Goal: Task Accomplishment & Management: Complete application form

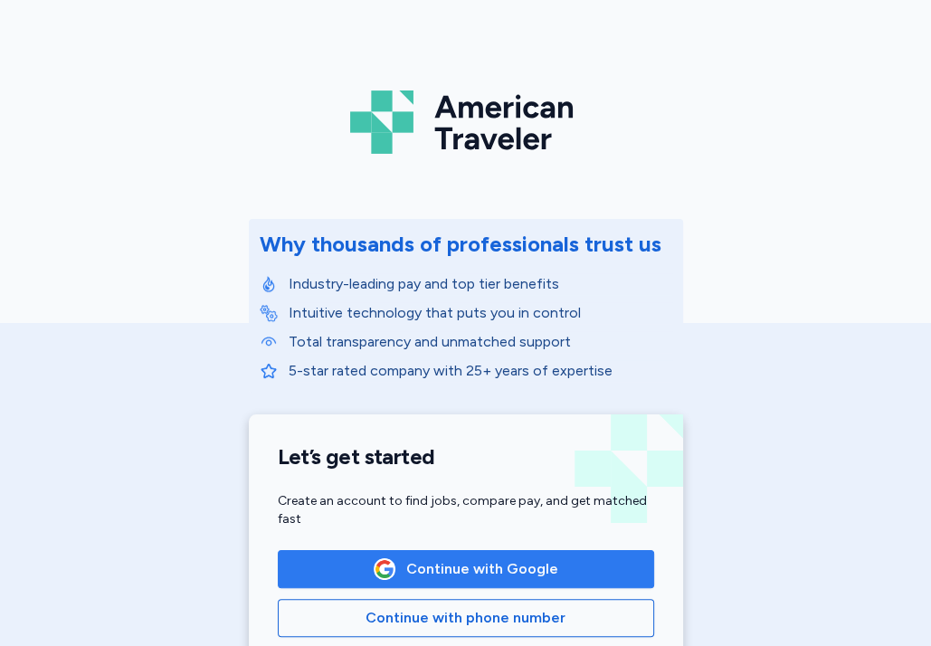
scroll to position [72, 0]
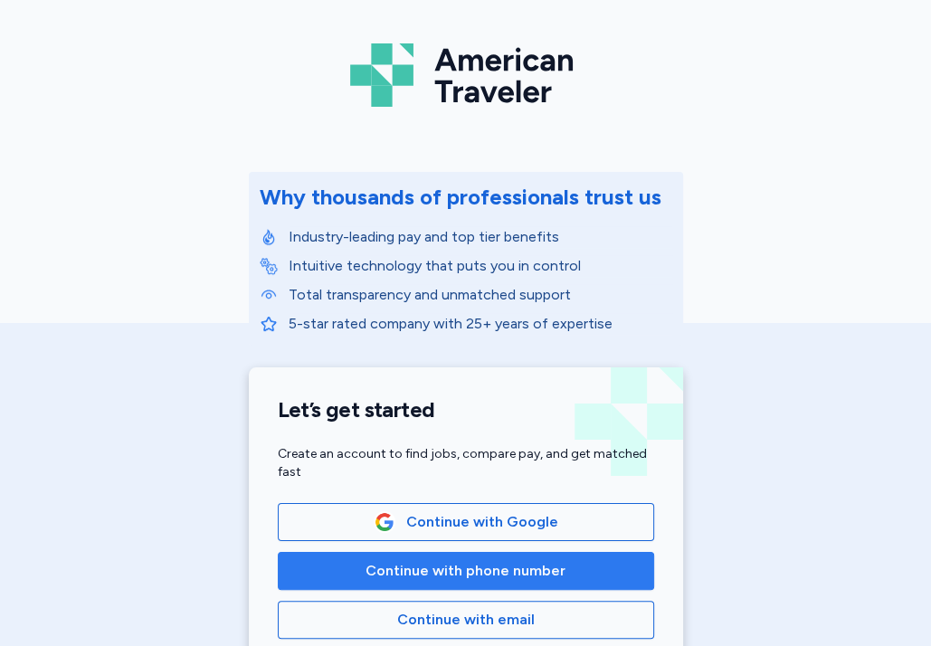
click at [470, 554] on button "Continue with phone number" at bounding box center [466, 571] width 376 height 38
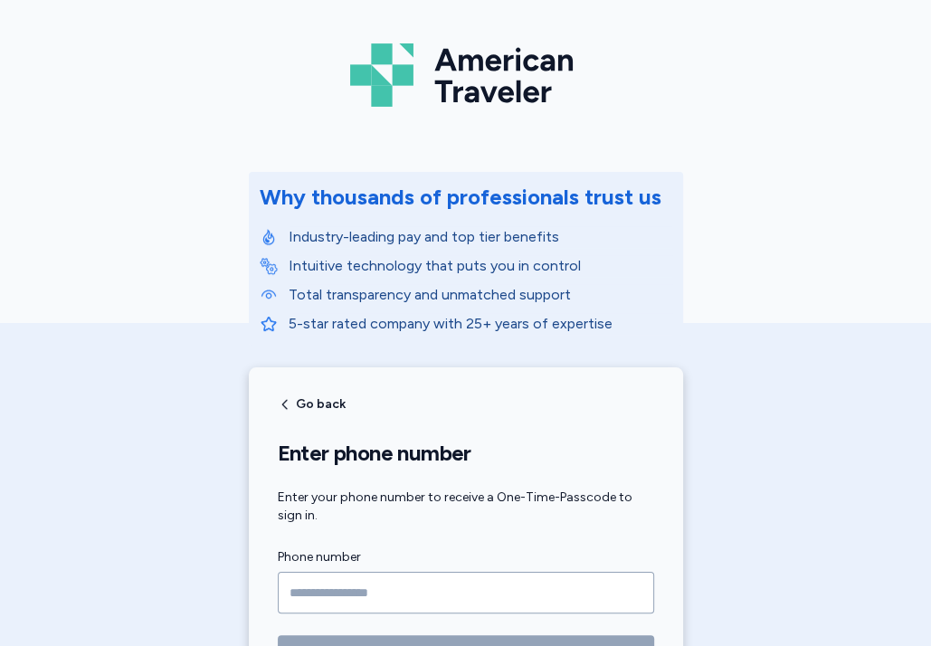
click at [467, 576] on input "Phone number" at bounding box center [466, 593] width 376 height 42
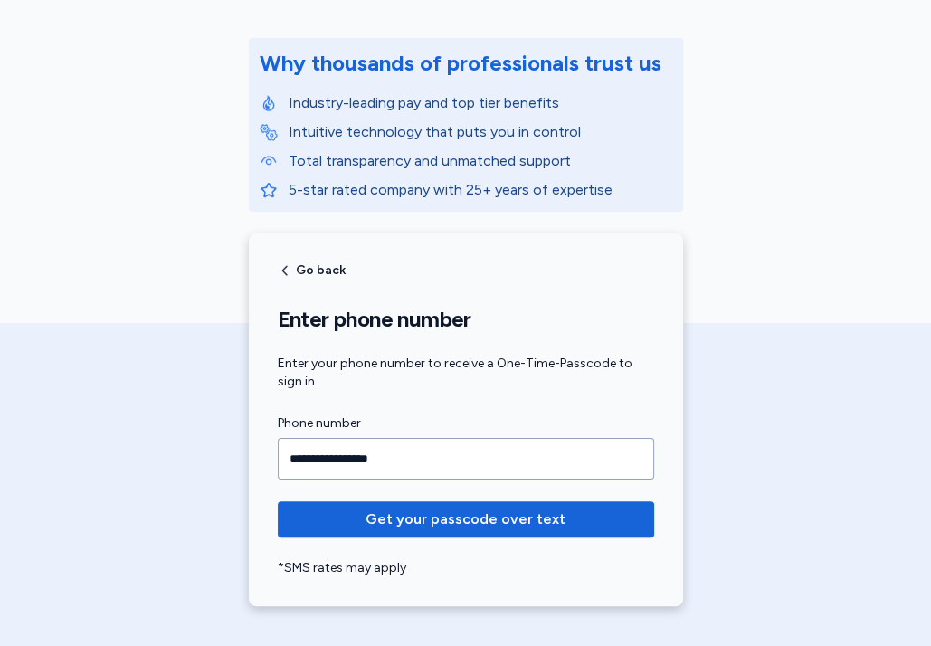
scroll to position [217, 0]
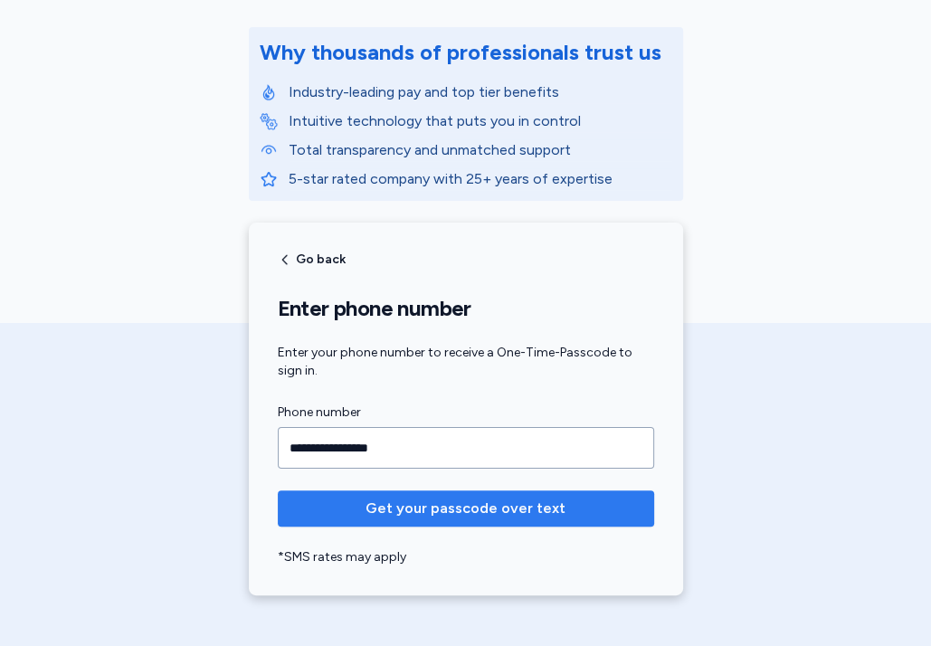
type input "**********"
click at [423, 510] on span "Get your passcode over text" at bounding box center [465, 509] width 200 height 22
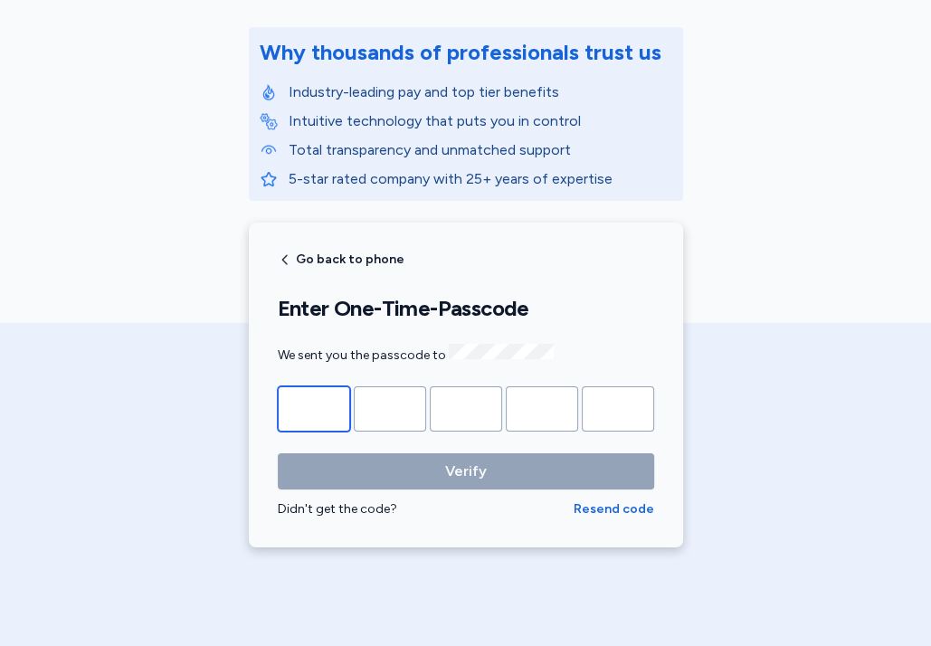
type input "*"
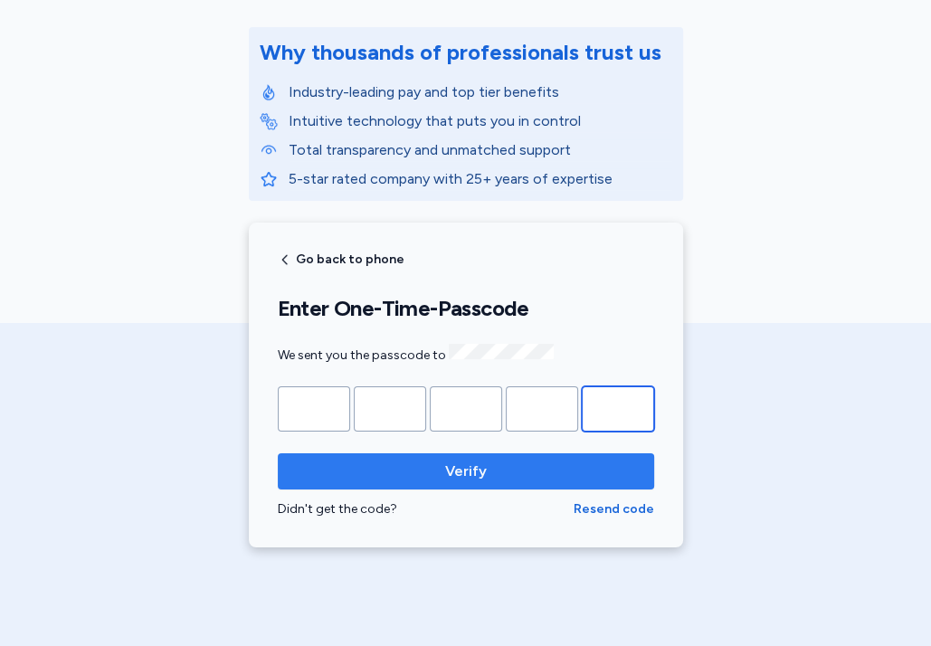
type input "*"
click at [388, 470] on span "Verify" at bounding box center [465, 471] width 347 height 22
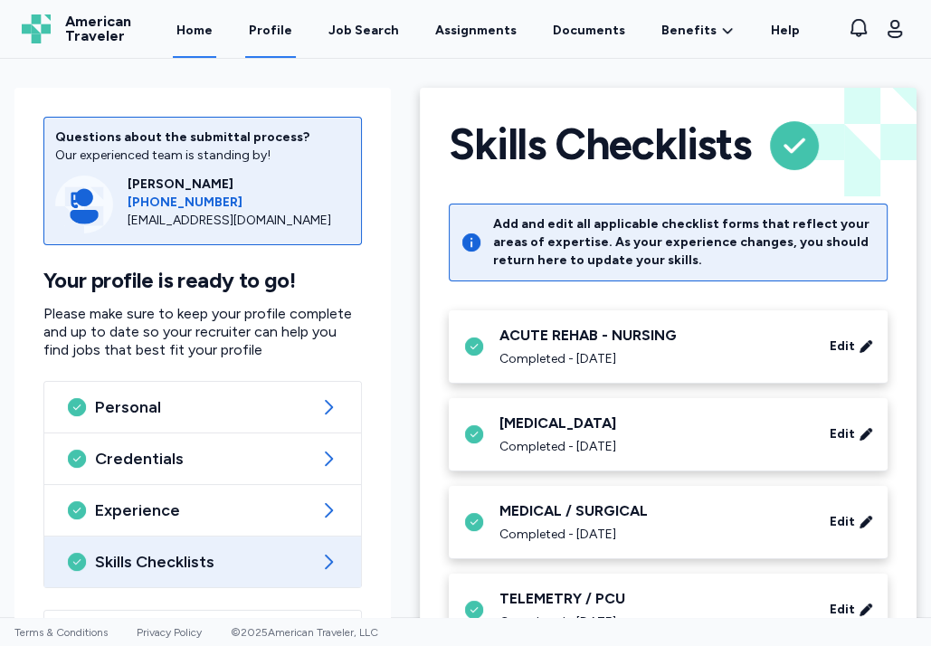
click at [206, 31] on link "Home" at bounding box center [194, 30] width 43 height 56
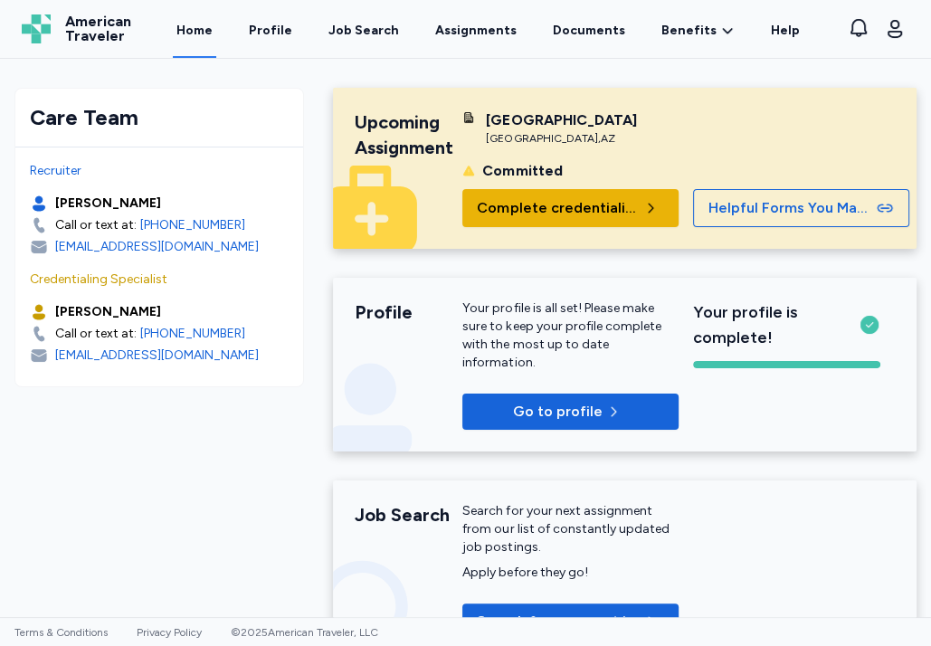
click at [592, 219] on span "Complete credentialing" at bounding box center [558, 208] width 162 height 22
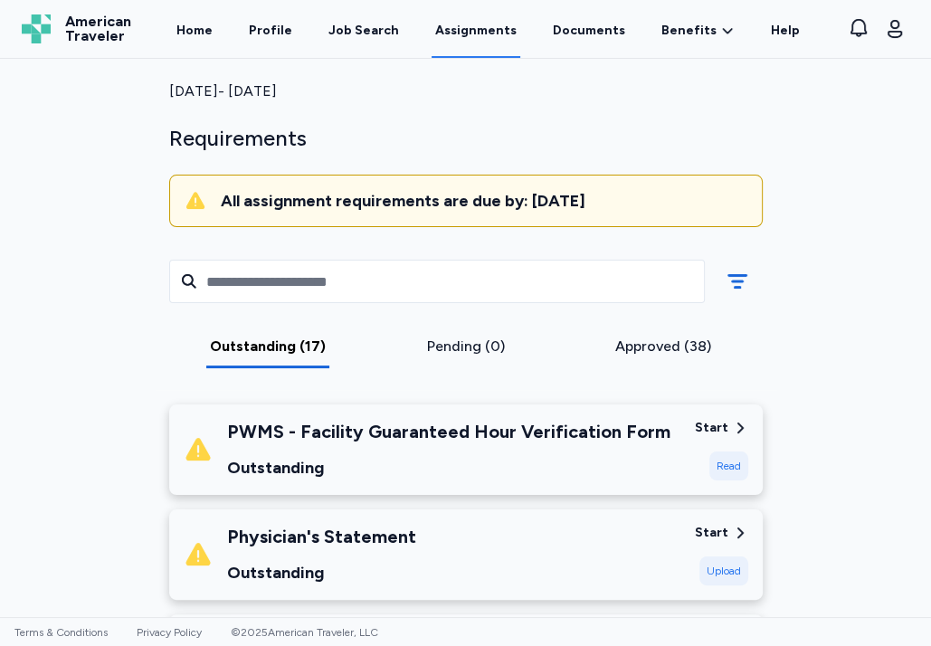
scroll to position [145, 0]
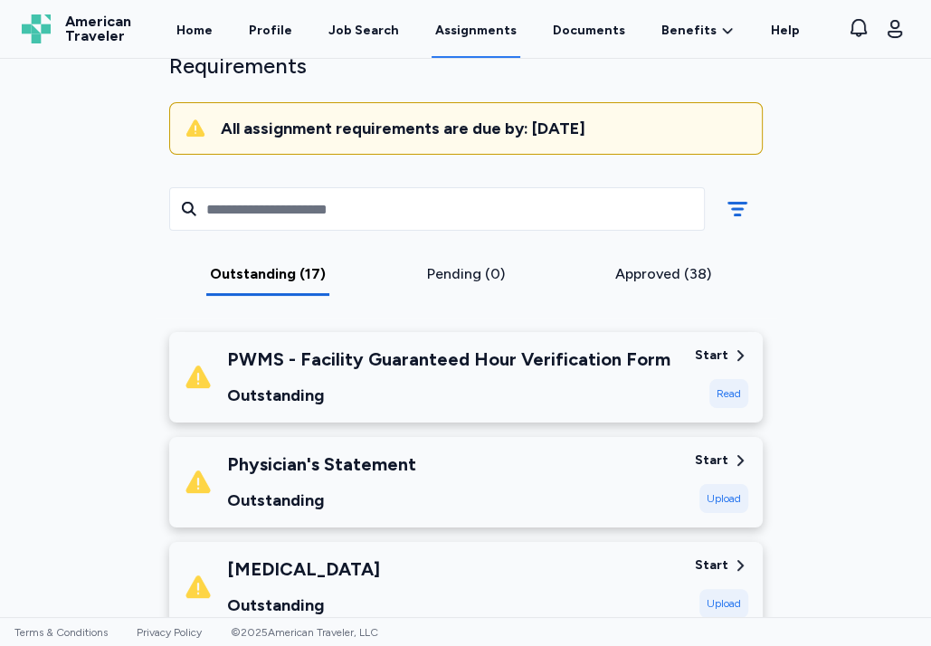
click at [545, 355] on div "PWMS - Facility Guaranteed Hour Verification Form" at bounding box center [448, 358] width 443 height 25
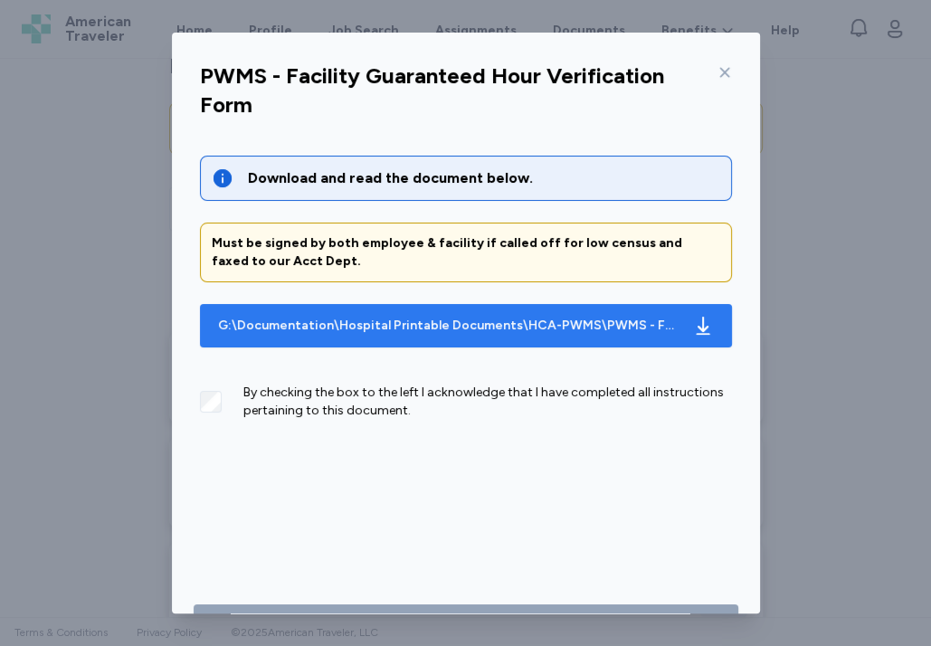
click at [280, 322] on div "G:\Documentation\Hospital Printable Documents\HCA-PWMS\PWMS - Facility Guarante…" at bounding box center [448, 326] width 460 height 18
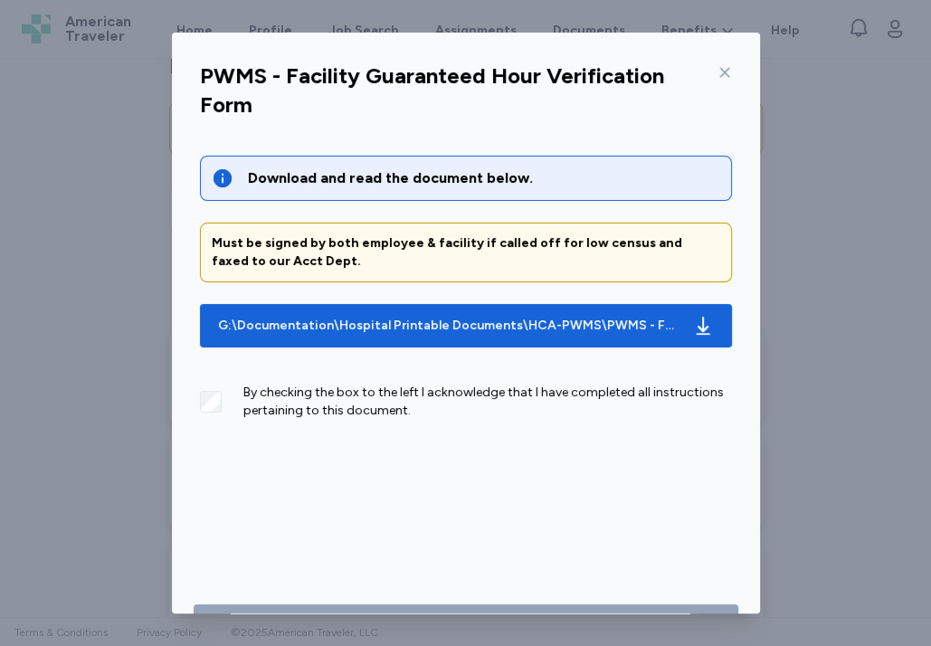
click at [719, 71] on icon at bounding box center [724, 72] width 10 height 10
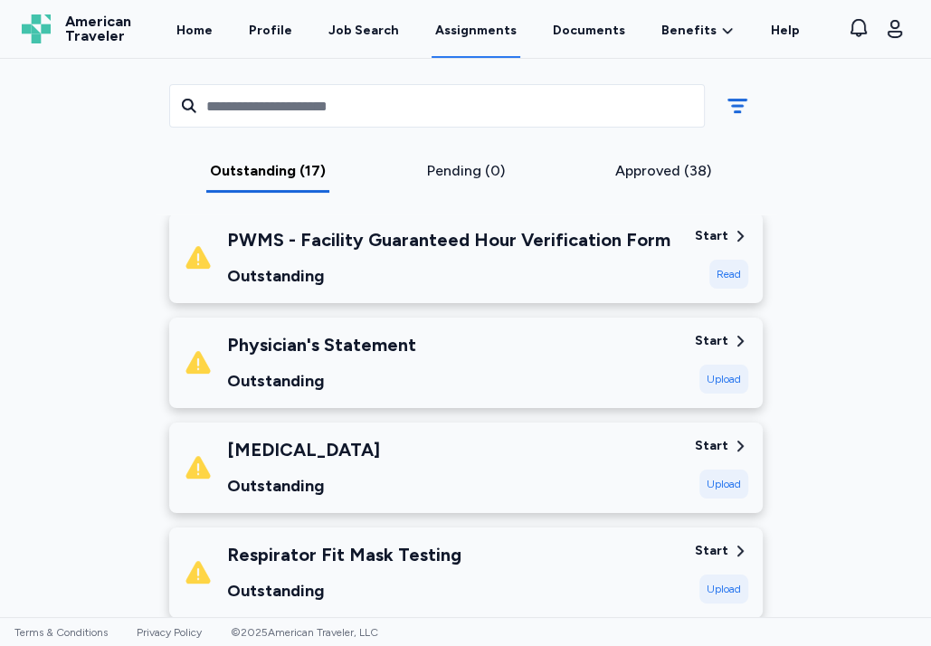
scroll to position [289, 0]
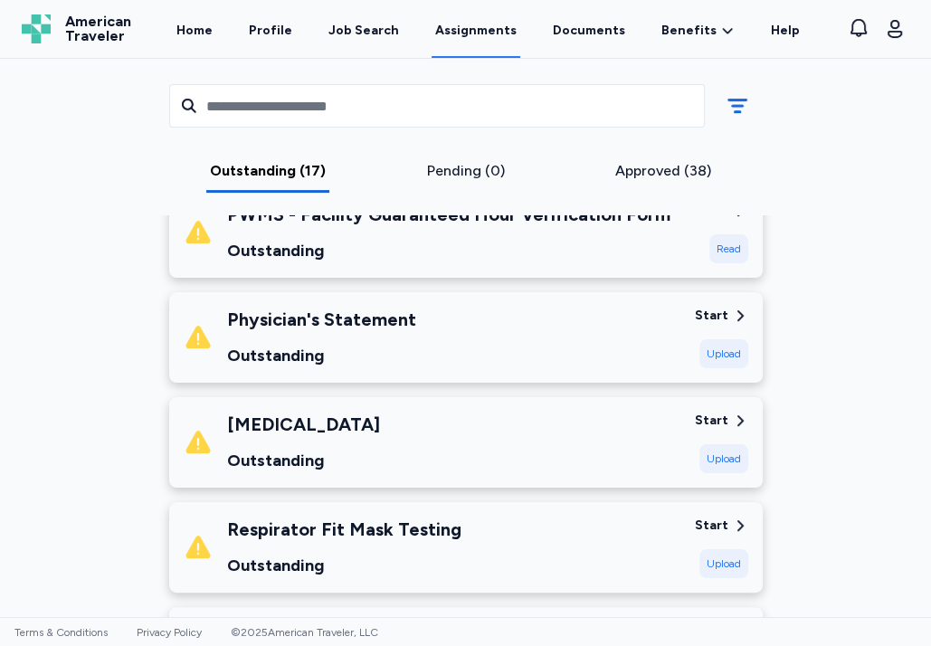
click at [708, 418] on div "Start" at bounding box center [711, 421] width 33 height 18
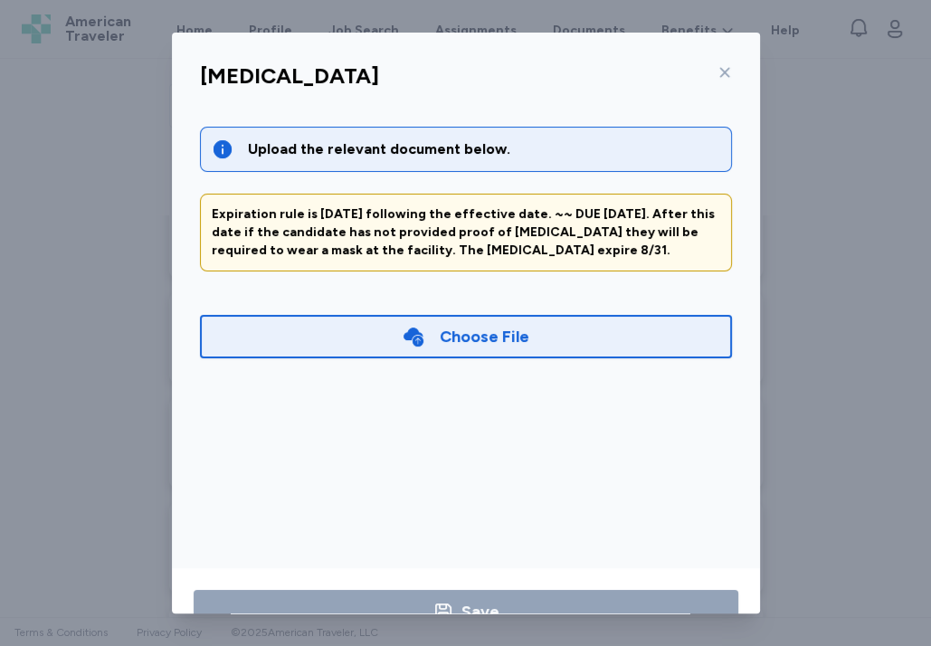
click at [532, 234] on div "Expiration rule is [DATE] following the effective date. ~~ DUE [DATE]. After th…" at bounding box center [466, 232] width 508 height 54
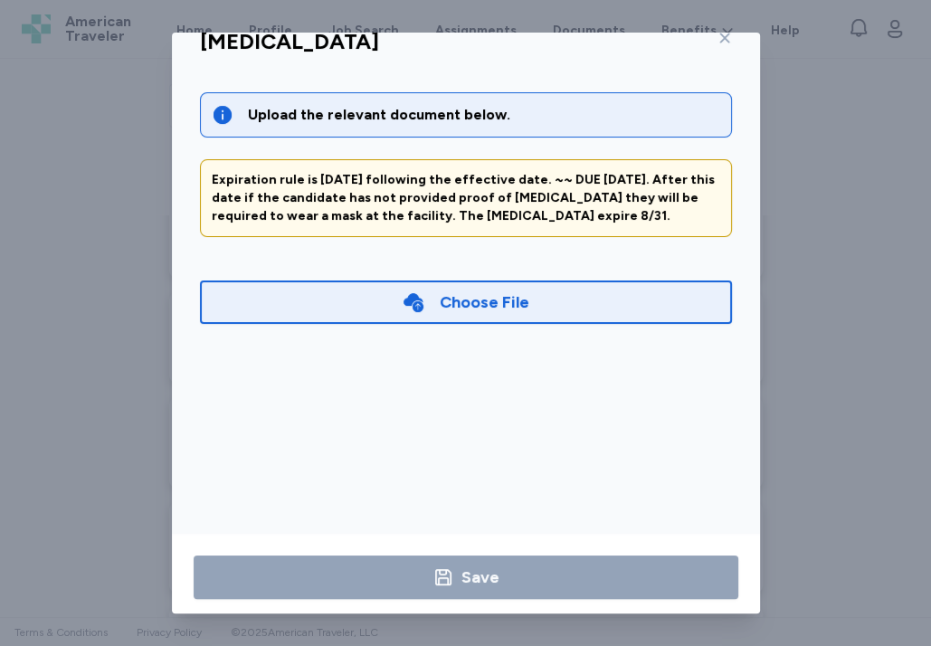
scroll to position [52, 0]
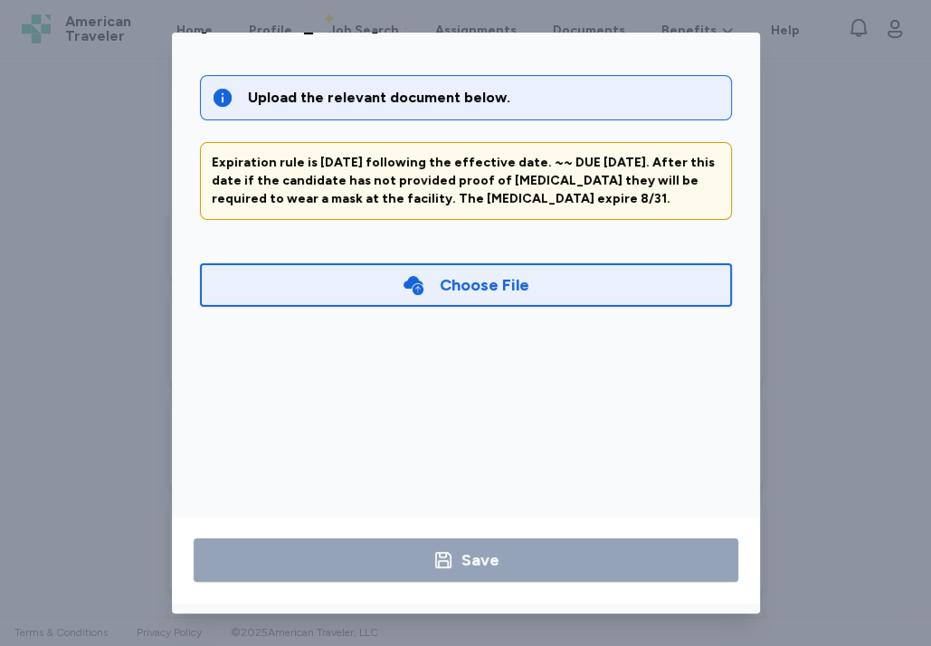
click at [800, 195] on div "[MEDICAL_DATA] Upload the relevant document below. Expiration rule is [DATE] fo…" at bounding box center [465, 323] width 931 height 646
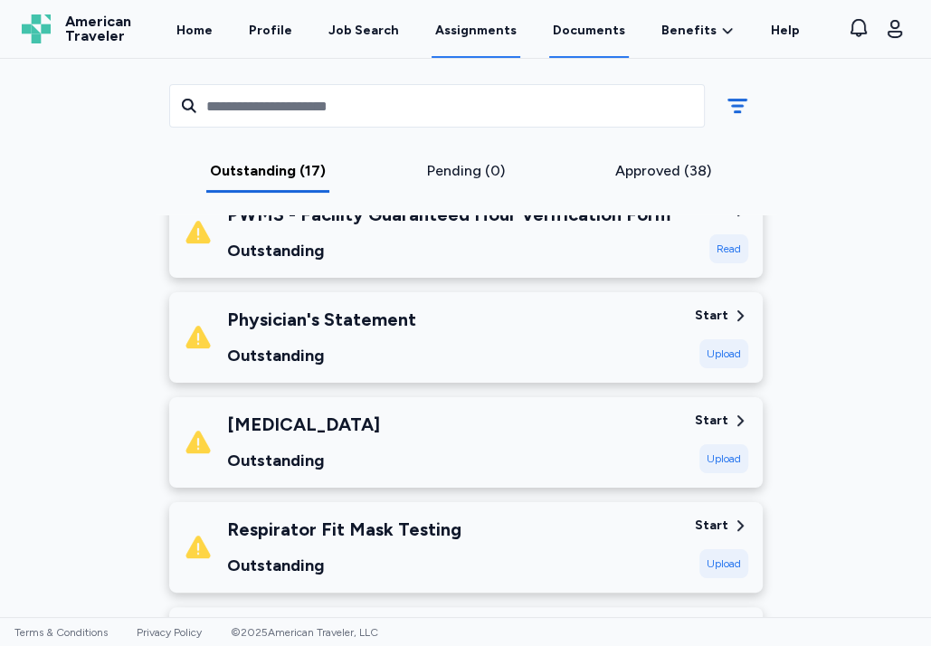
click at [598, 40] on link "Documents" at bounding box center [589, 30] width 80 height 56
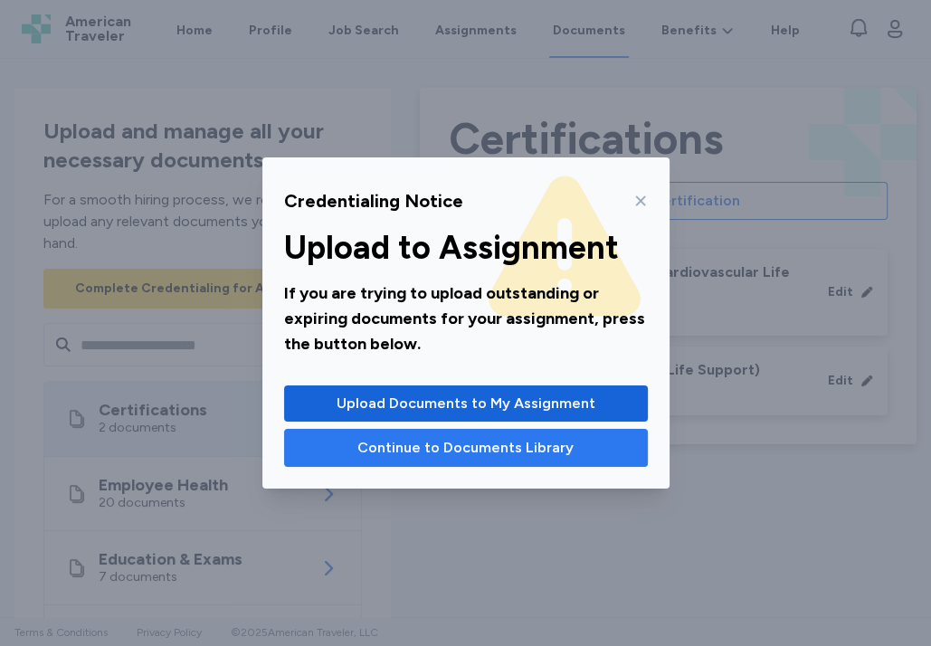
click at [503, 443] on span "Continue to Documents Library" at bounding box center [465, 448] width 216 height 22
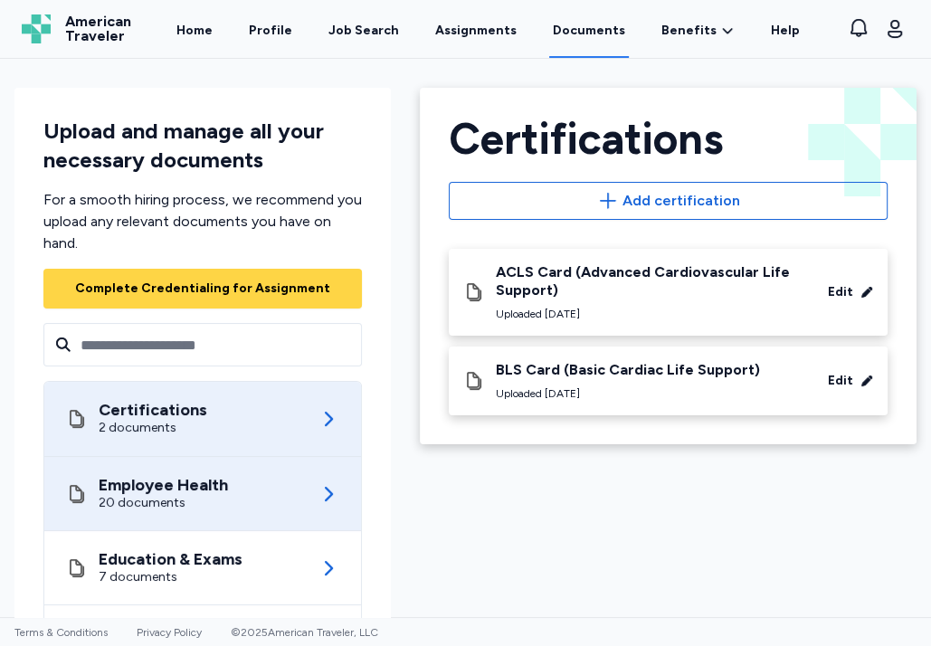
click at [208, 478] on div "Employee Health" at bounding box center [163, 485] width 129 height 18
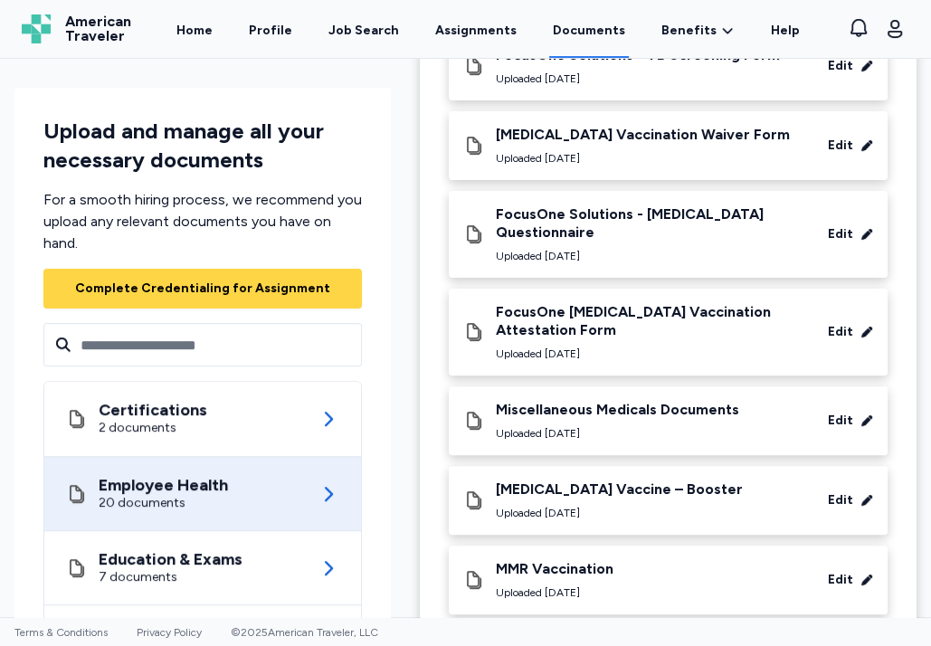
scroll to position [362, 0]
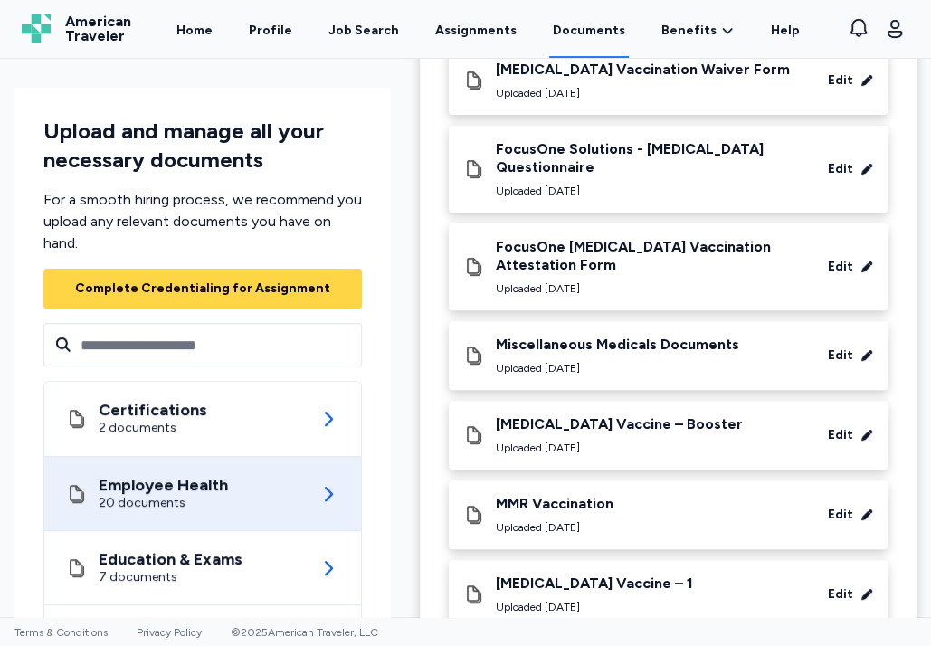
click at [606, 344] on div "Miscellaneous Medicals Documents" at bounding box center [617, 345] width 243 height 18
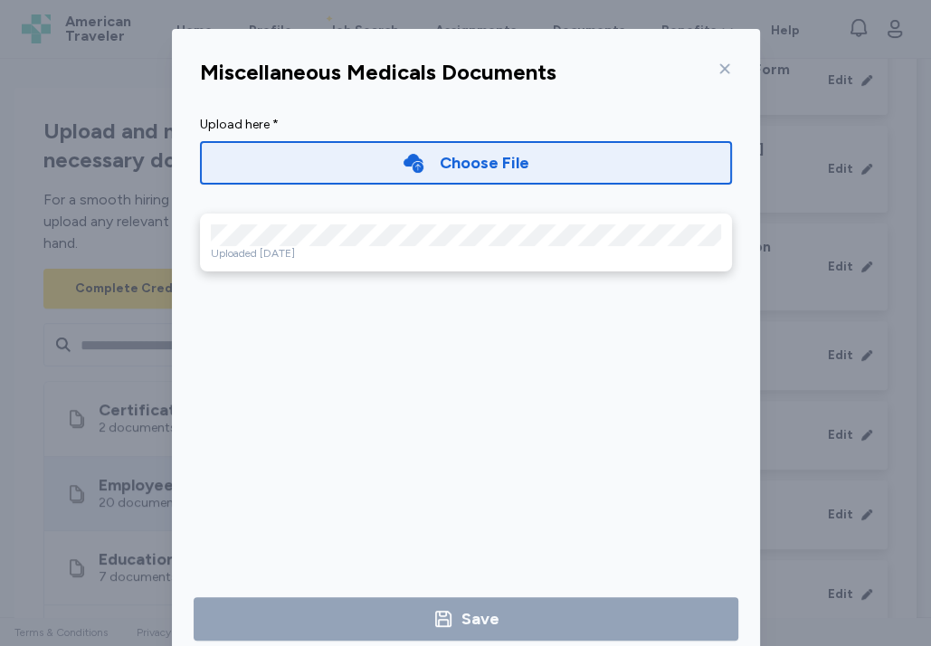
click at [719, 65] on icon at bounding box center [724, 69] width 10 height 10
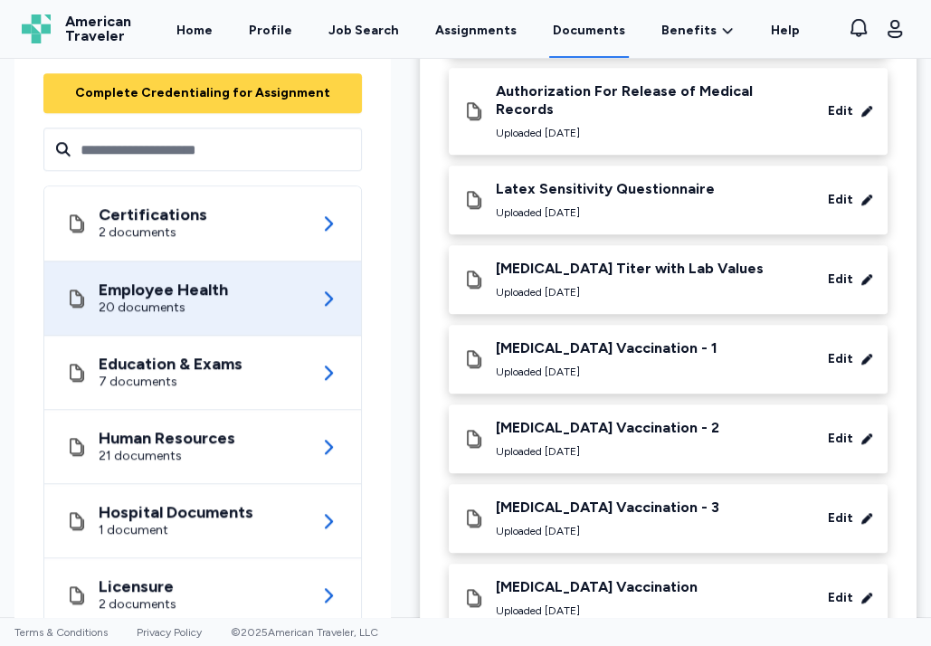
scroll to position [1151, 0]
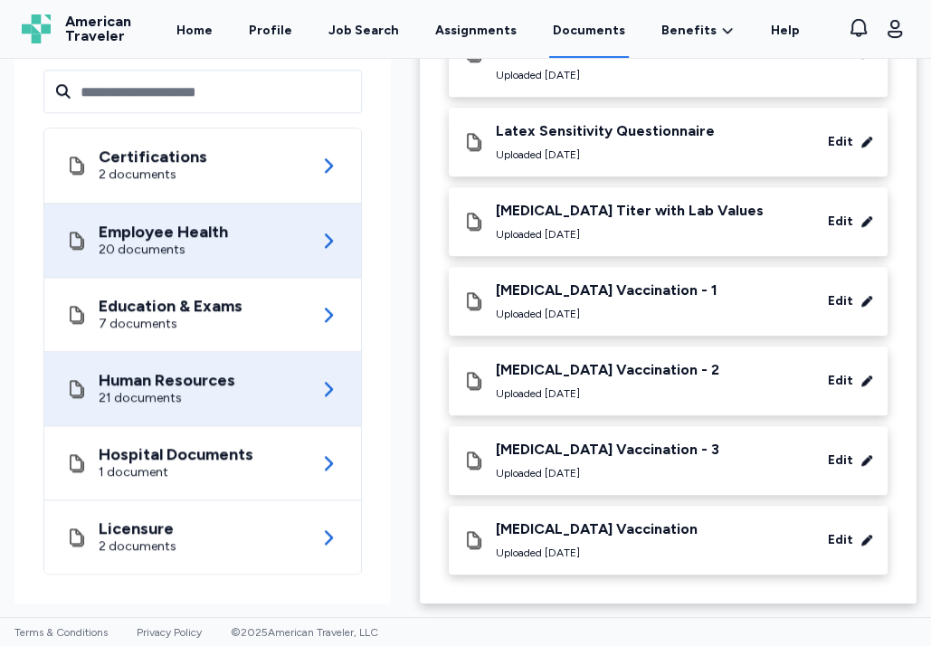
click at [223, 371] on div "Human Resources" at bounding box center [167, 380] width 137 height 18
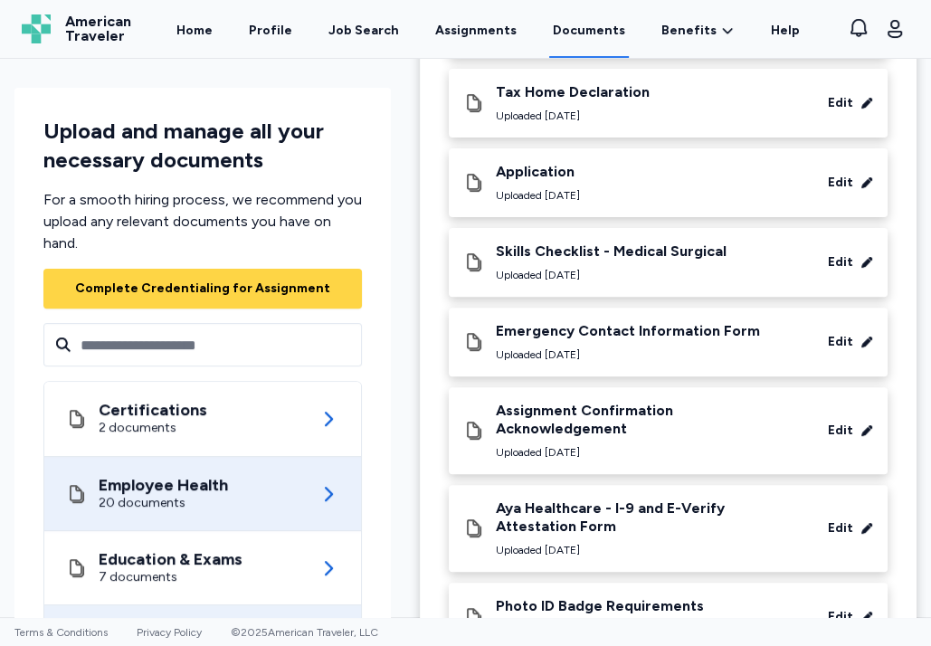
scroll to position [434, 0]
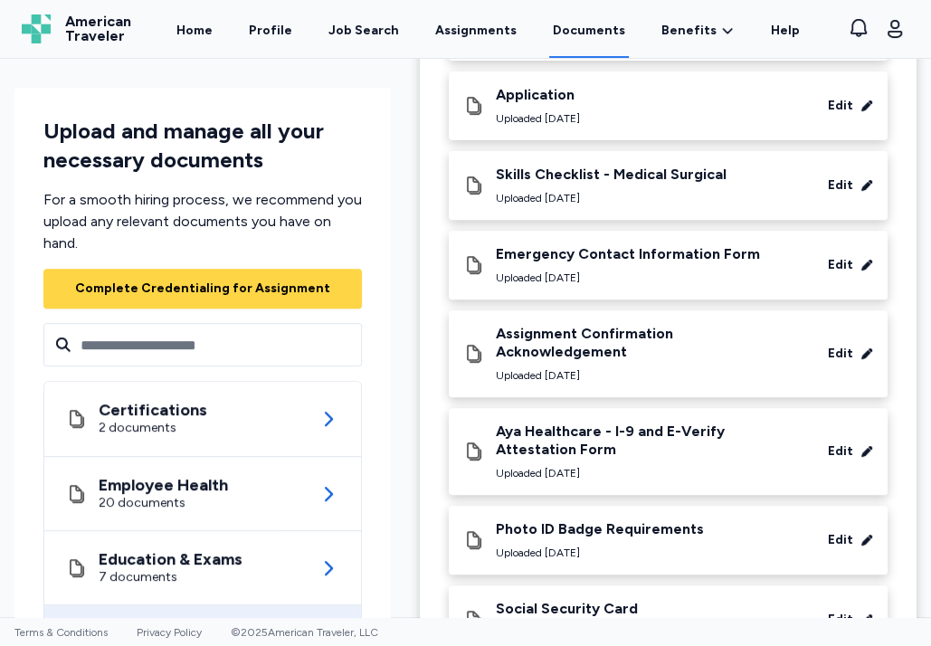
click at [211, 173] on div "Upload and manage all your necessary documents" at bounding box center [202, 146] width 318 height 58
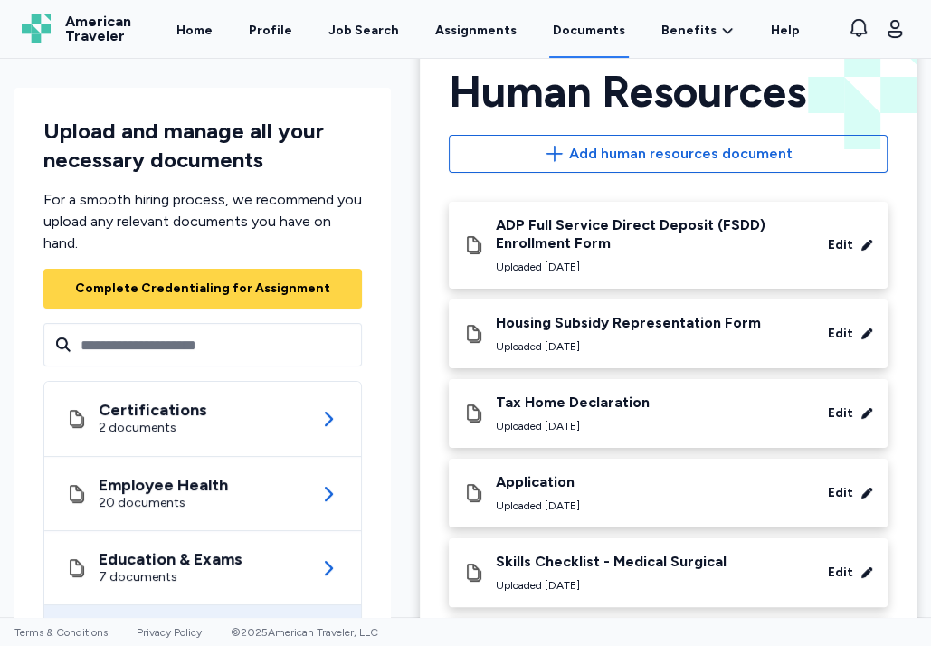
scroll to position [0, 0]
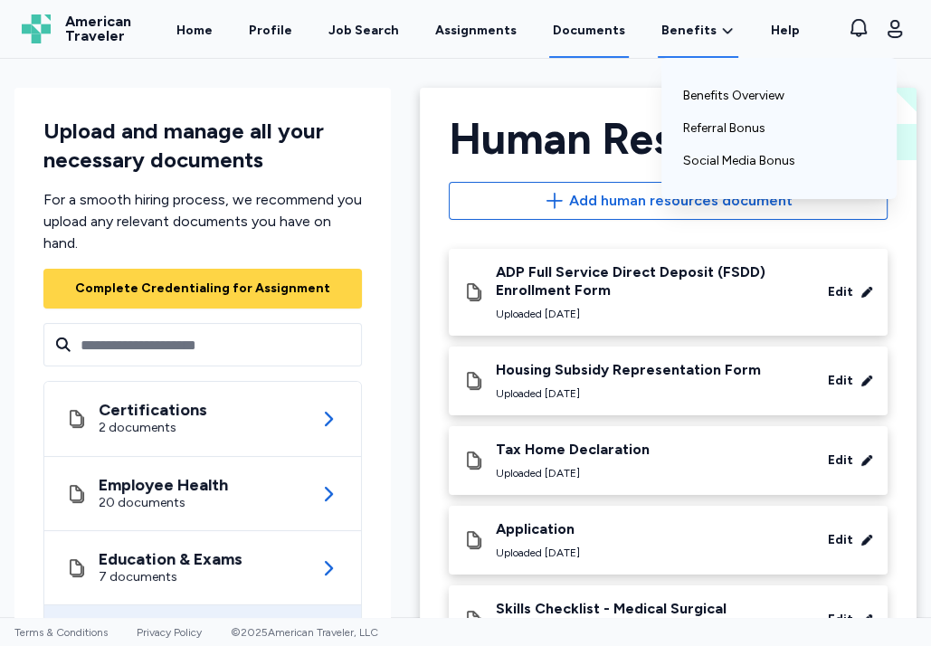
click at [682, 32] on span "Benefits" at bounding box center [688, 31] width 55 height 18
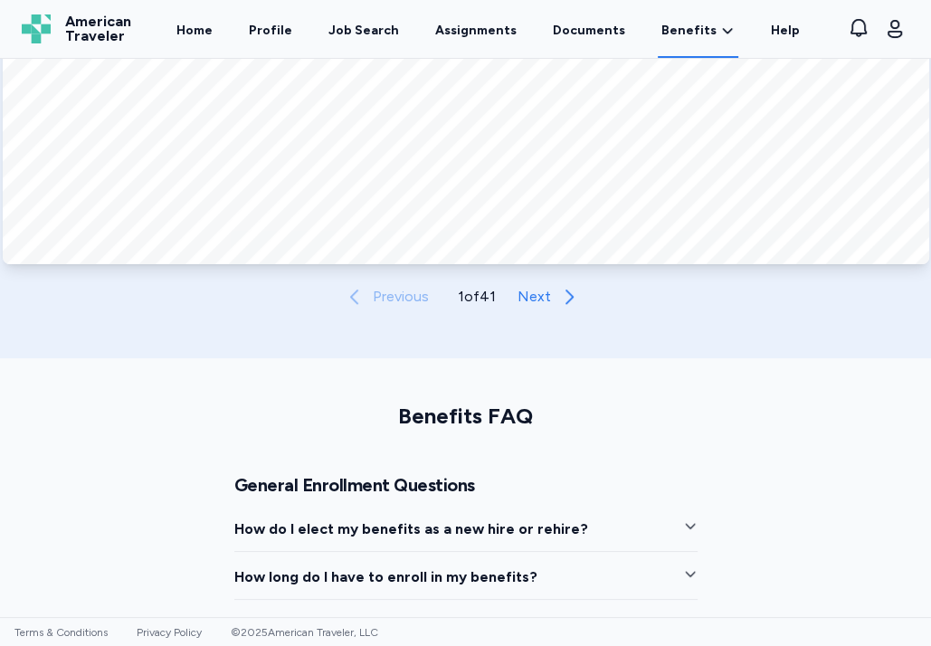
scroll to position [1230, 0]
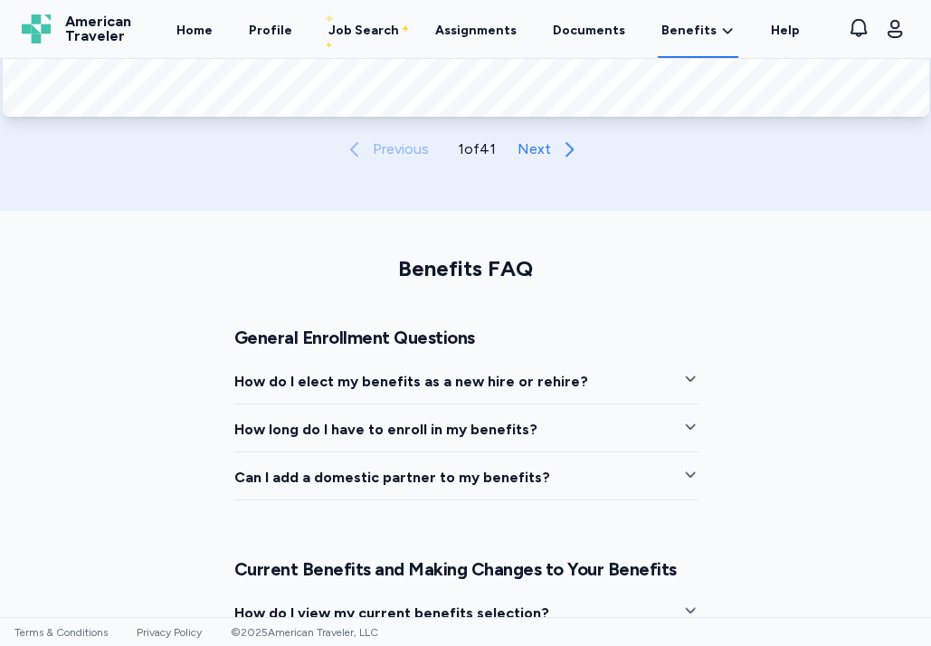
click at [518, 384] on span "How do I elect my benefits as a new hire or rehire?" at bounding box center [411, 382] width 354 height 22
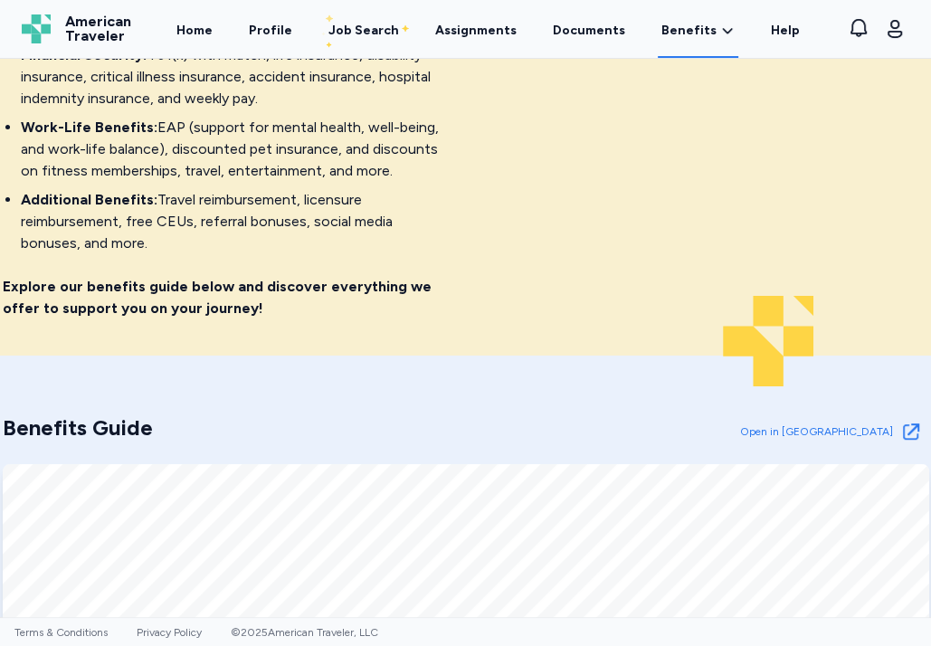
scroll to position [0, 0]
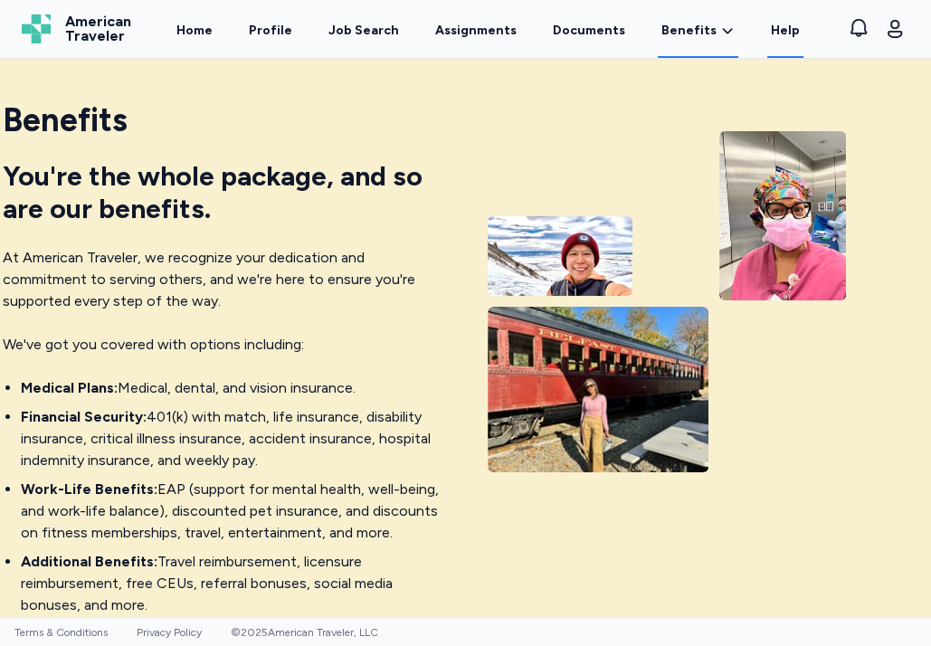
click at [767, 34] on link "Help" at bounding box center [785, 30] width 36 height 56
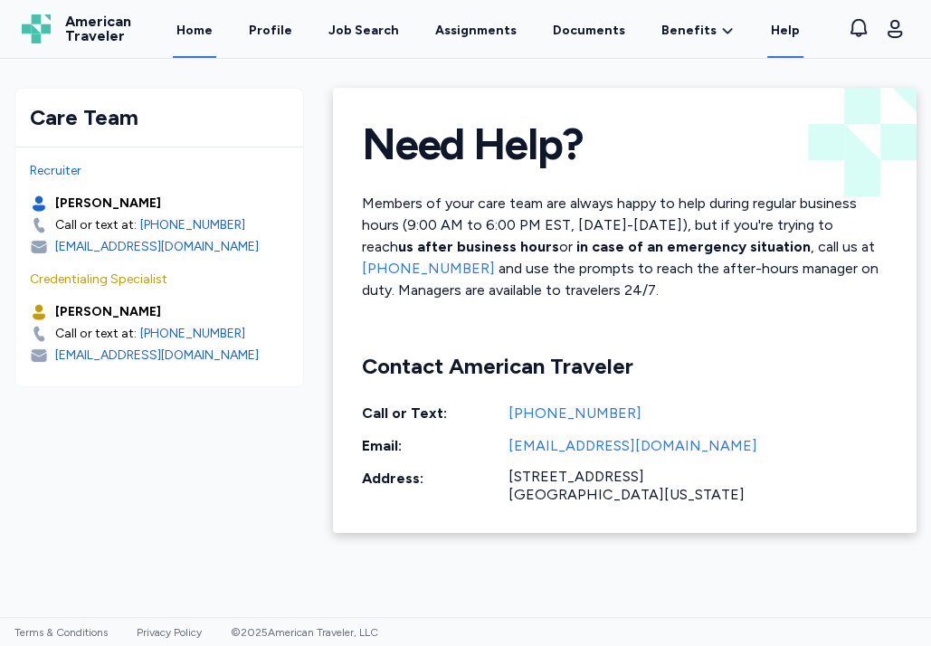
click at [203, 36] on link "Home" at bounding box center [194, 30] width 43 height 56
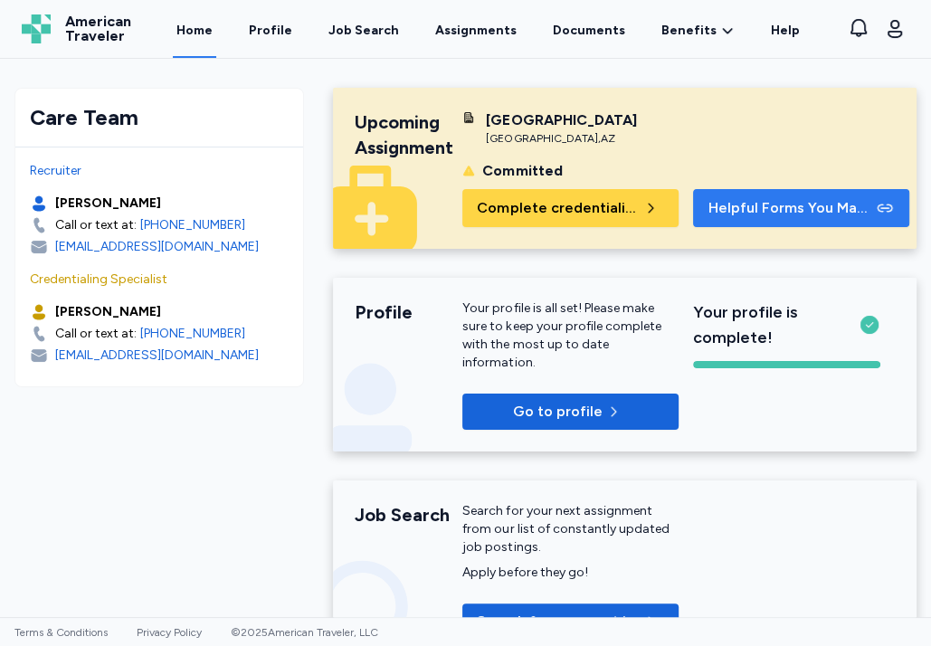
click at [730, 219] on span "Helpful Forms You May Need" at bounding box center [790, 208] width 164 height 22
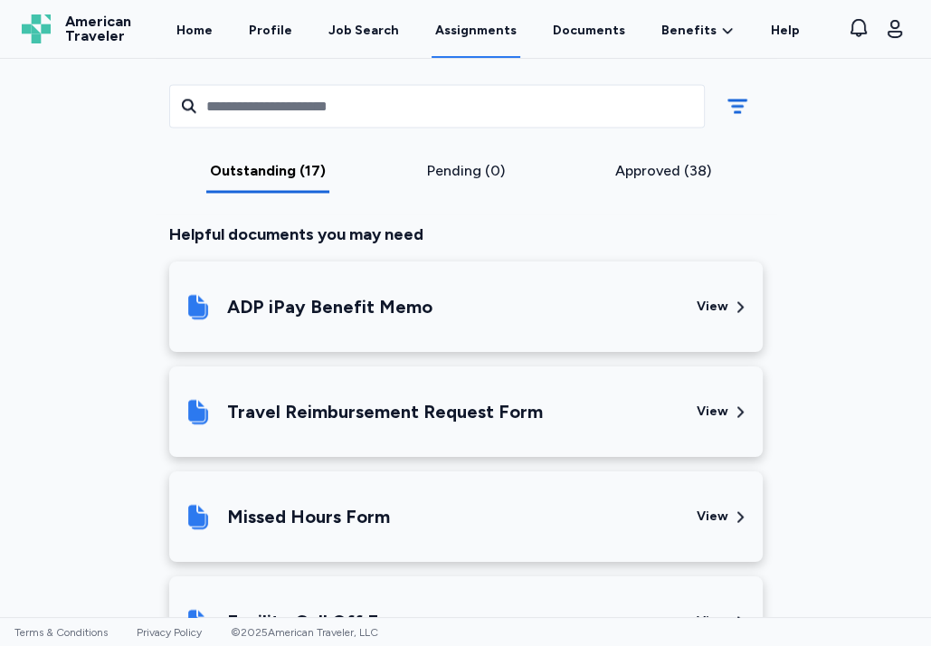
scroll to position [2171, 0]
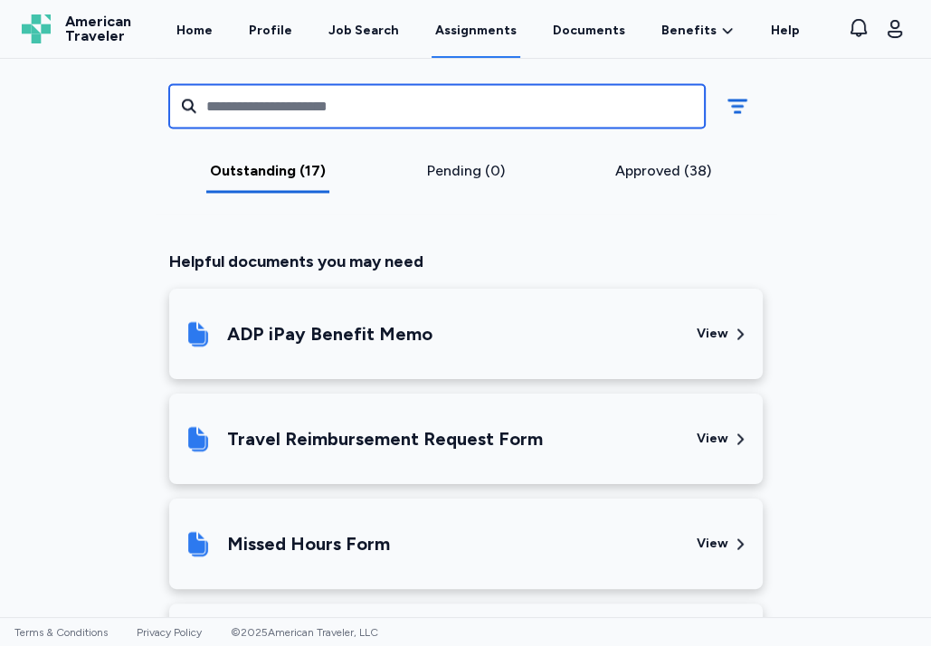
click at [269, 113] on input "text" at bounding box center [437, 105] width 536 height 43
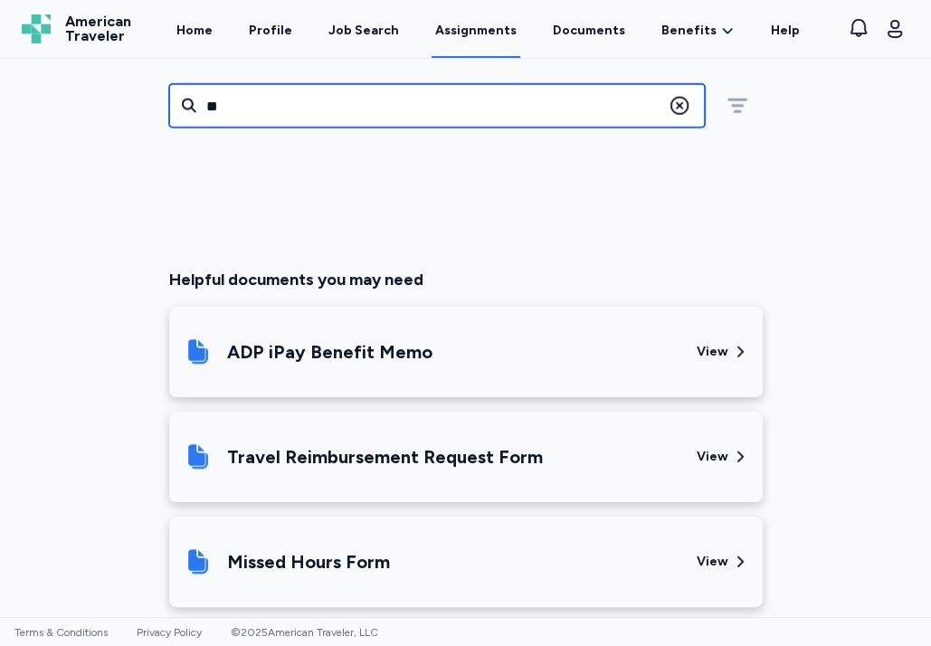
scroll to position [130, 0]
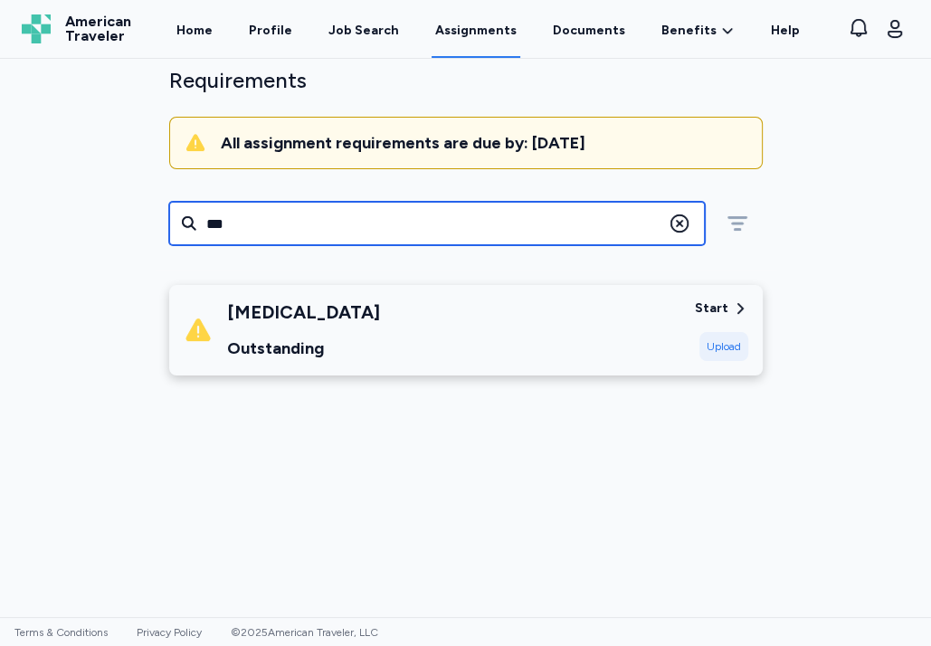
type input "***"
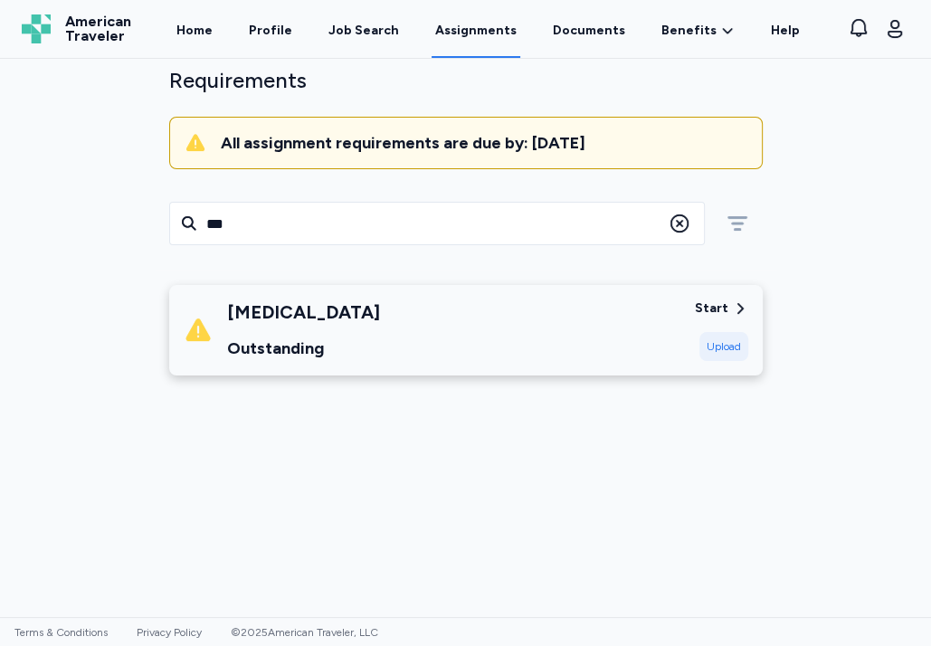
click at [701, 308] on div "Start" at bounding box center [711, 308] width 33 height 18
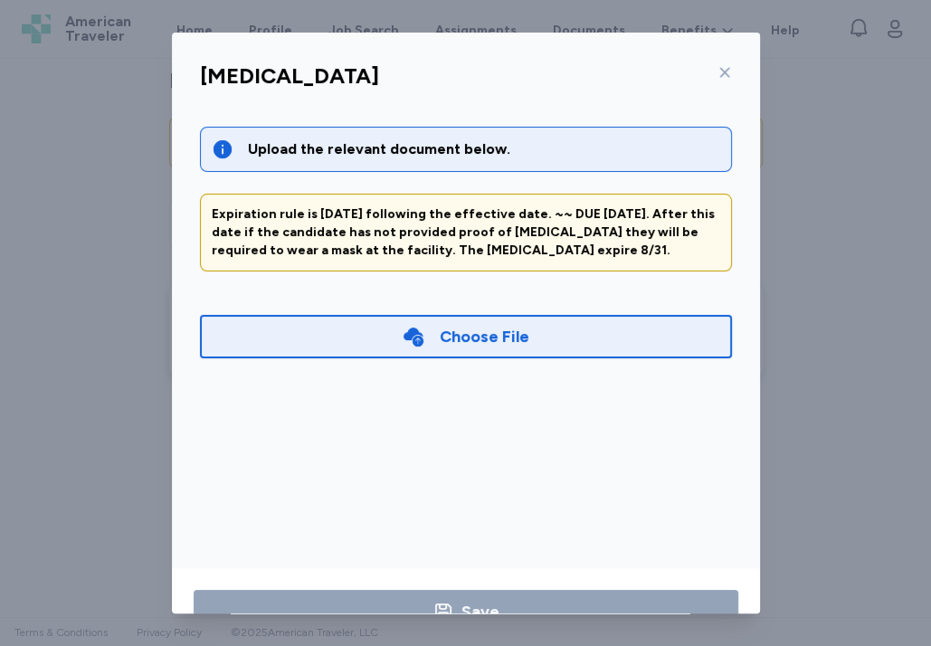
click at [627, 217] on div "Expiration rule is [DATE] following the effective date. ~~ DUE [DATE]. After th…" at bounding box center [466, 232] width 508 height 54
drag, startPoint x: 627, startPoint y: 217, endPoint x: 537, endPoint y: 246, distance: 94.1
click at [537, 246] on div "Expiration rule is [DATE] following the effective date. ~~ DUE [DATE]. After th…" at bounding box center [466, 232] width 508 height 54
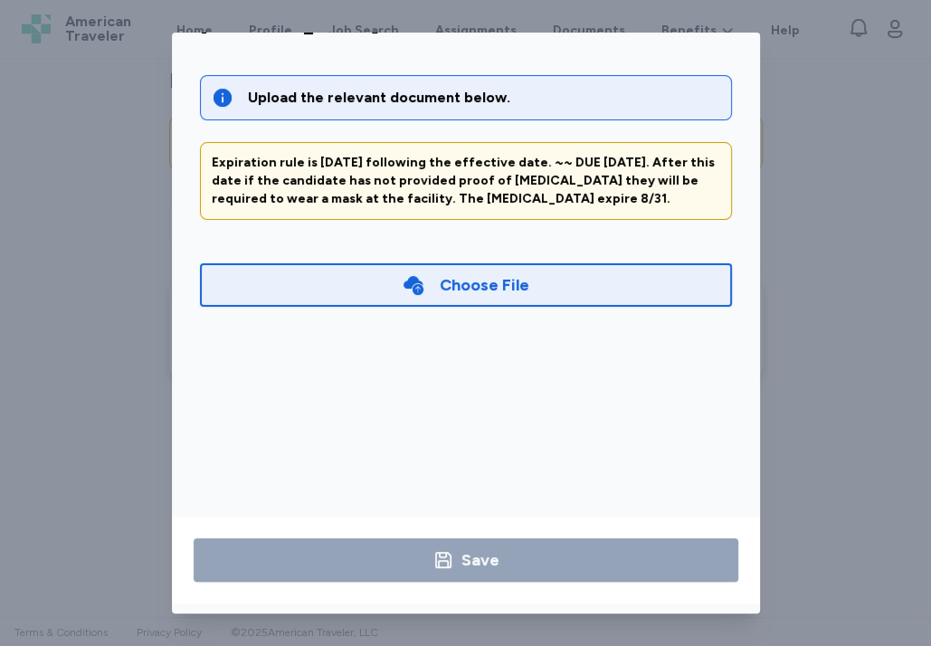
click at [554, 269] on div "Choose File" at bounding box center [466, 284] width 532 height 43
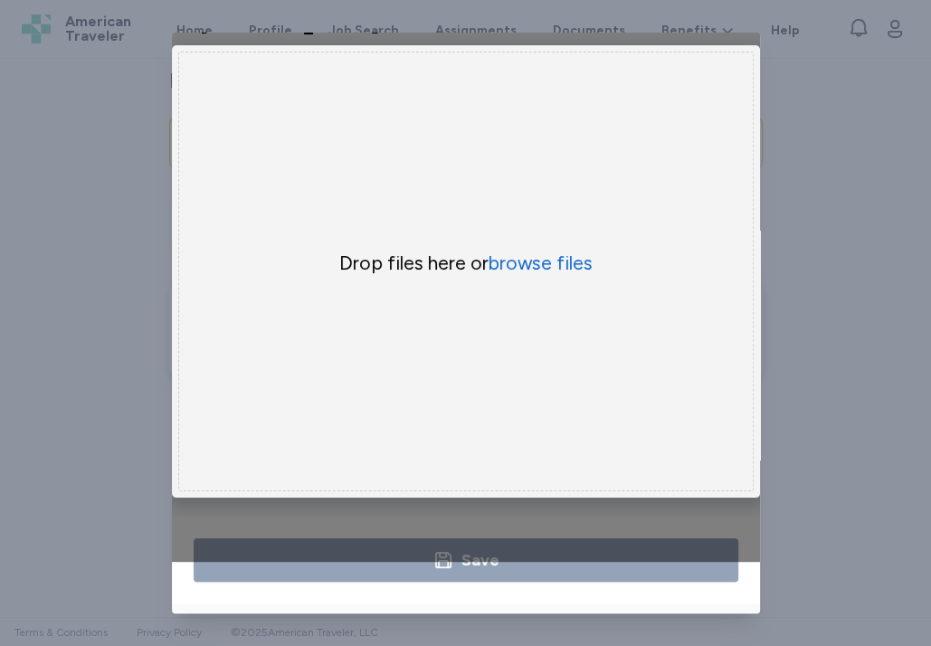
scroll to position [52, 0]
click at [850, 185] on div "[MEDICAL_DATA] Upload the relevant document below. Expiration rule is [DATE] fo…" at bounding box center [465, 323] width 931 height 646
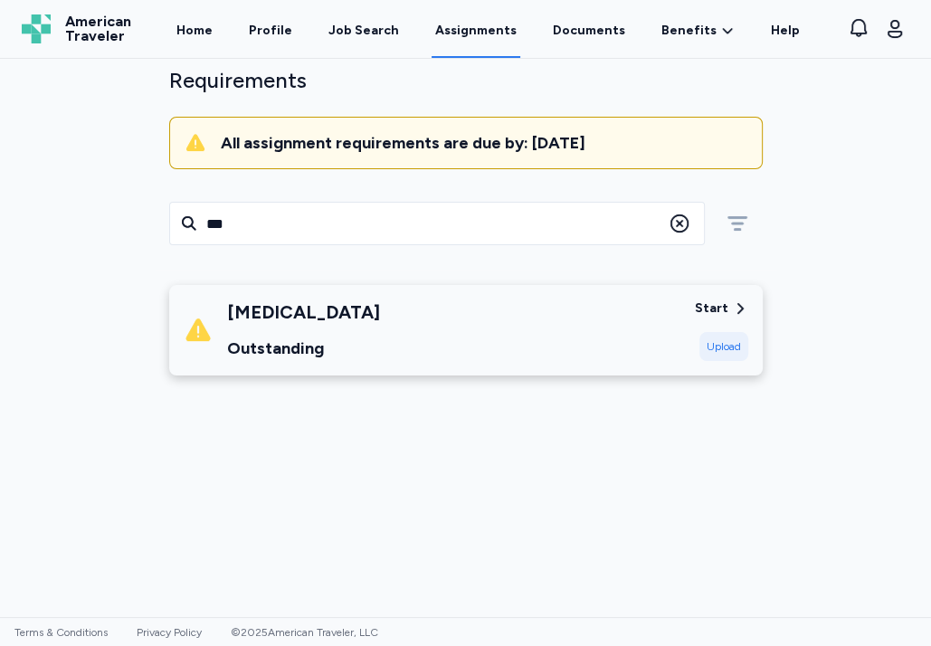
click at [355, 540] on div "[MEDICAL_DATA] Outstanding Start Upload" at bounding box center [466, 439] width 622 height 308
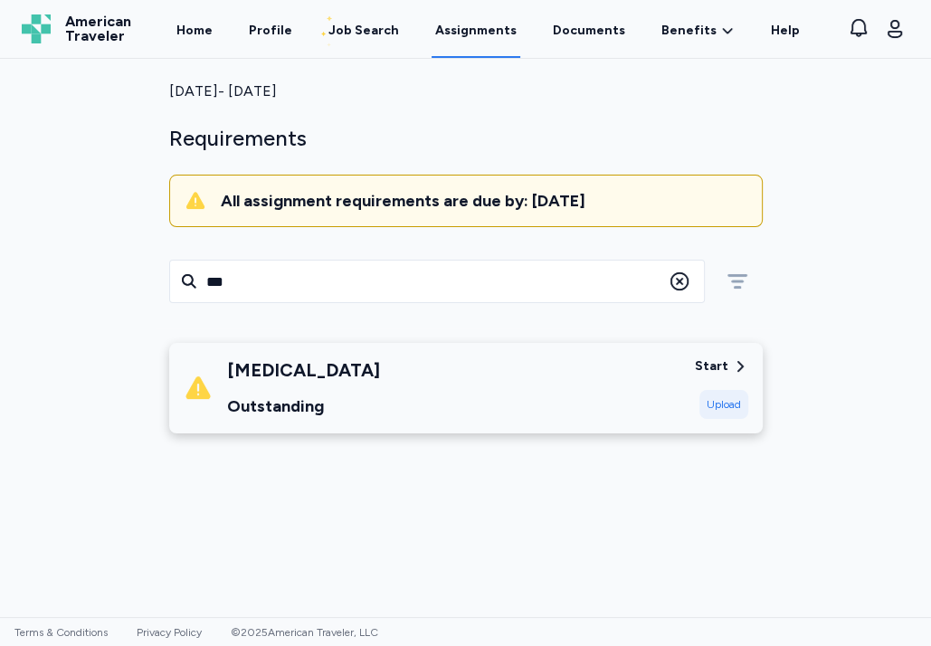
scroll to position [0, 0]
